Goal: Navigation & Orientation: Find specific page/section

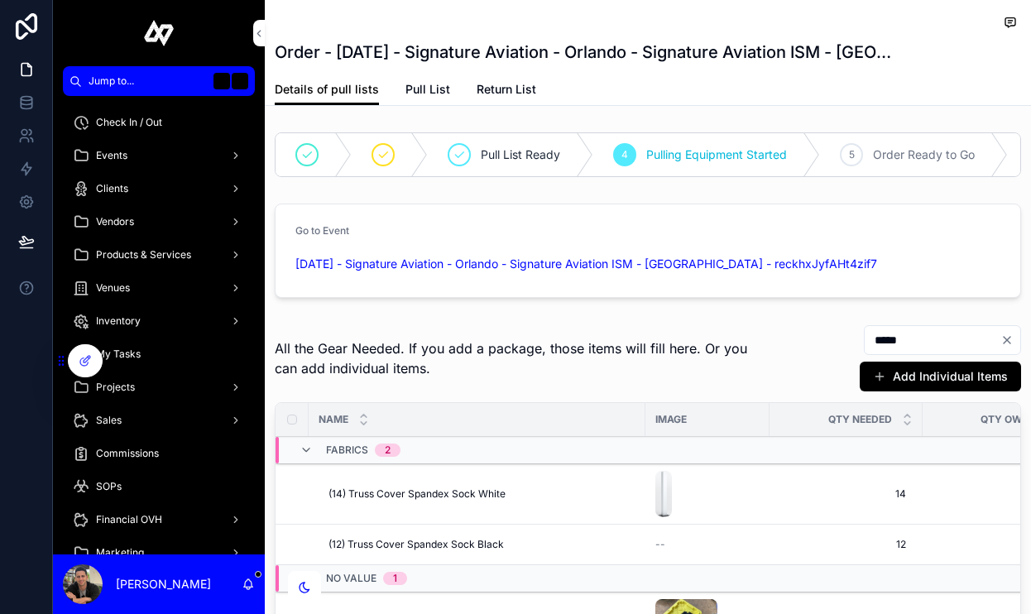
scroll to position [137, 0]
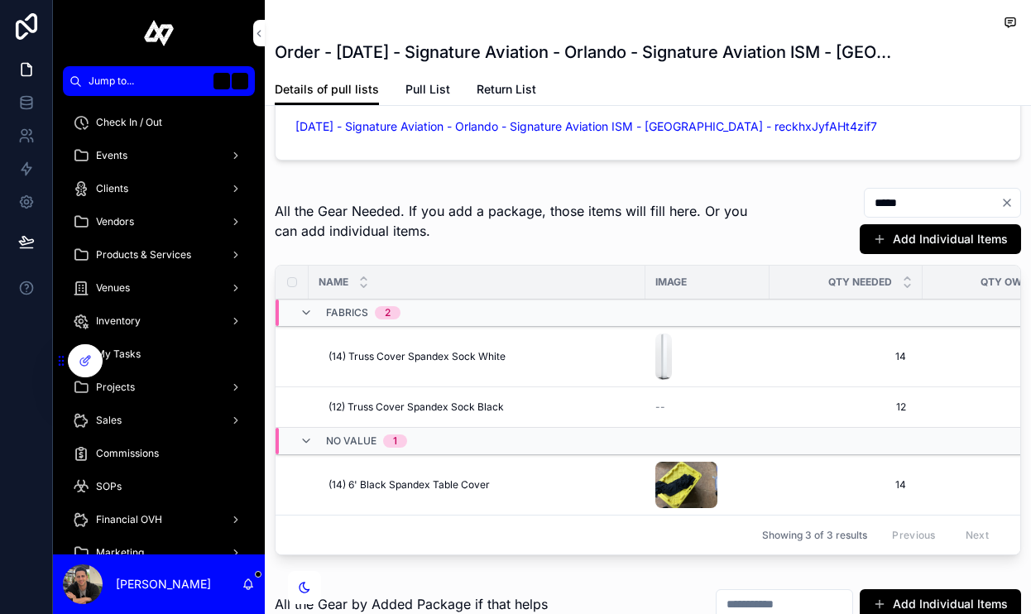
click at [120, 153] on span "Events" at bounding box center [111, 155] width 31 height 13
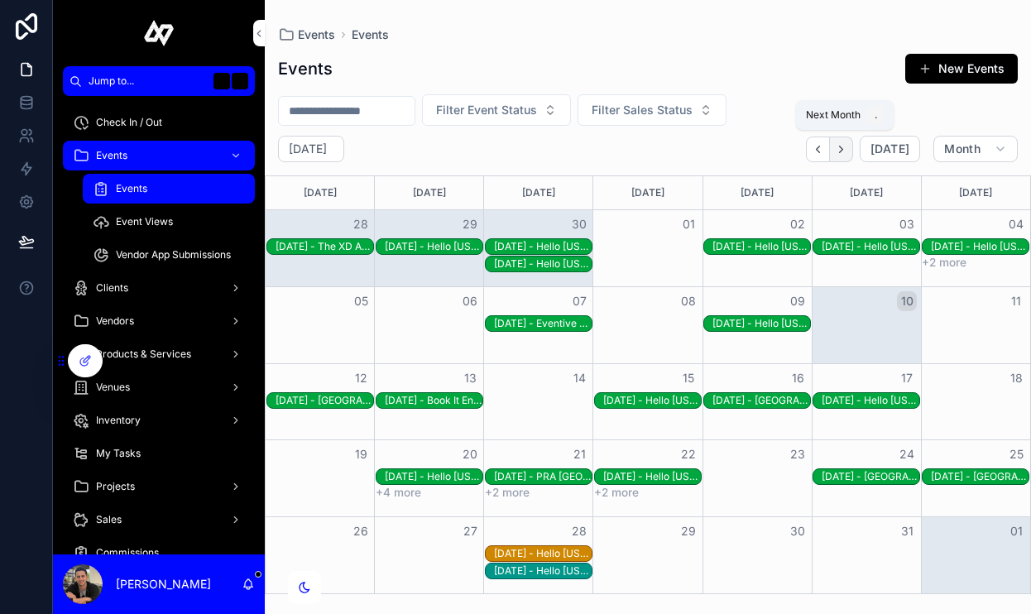
click at [846, 151] on icon "Next" at bounding box center [841, 149] width 12 height 12
